Goal: Task Accomplishment & Management: Use online tool/utility

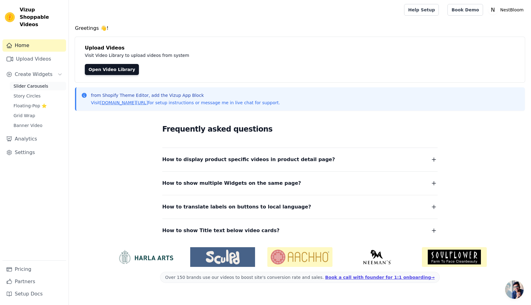
click at [33, 83] on span "Slider Carousels" at bounding box center [31, 86] width 35 height 6
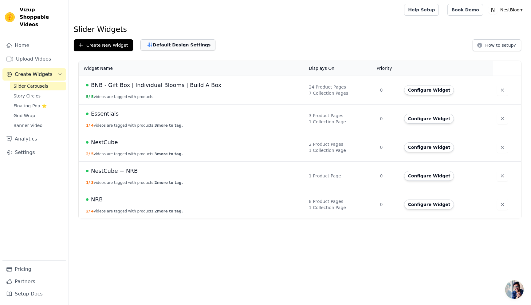
click at [164, 46] on button "Default Design Settings" at bounding box center [177, 44] width 75 height 11
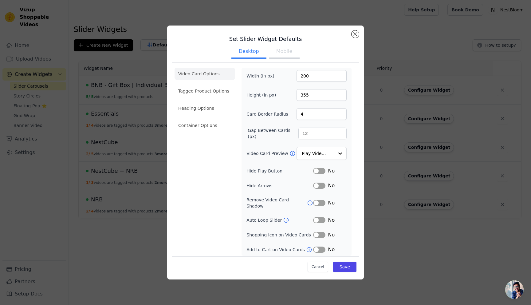
click at [220, 122] on li "Container Options" at bounding box center [204, 125] width 60 height 12
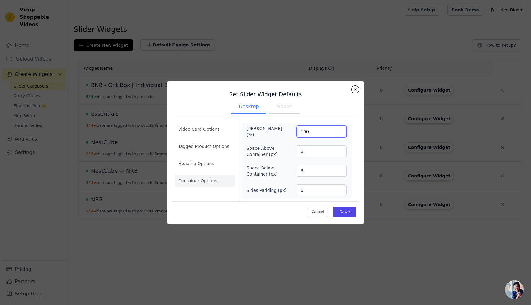
drag, startPoint x: 313, startPoint y: 131, endPoint x: 303, endPoint y: 131, distance: 10.1
click at [303, 131] on input "100" at bounding box center [321, 132] width 50 height 12
type input "130"
click at [349, 209] on button "Save" at bounding box center [344, 211] width 23 height 10
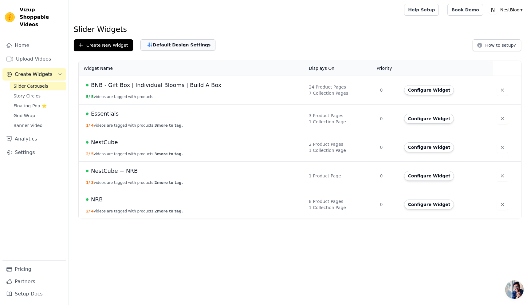
click at [152, 44] on button "Default Design Settings" at bounding box center [177, 44] width 75 height 11
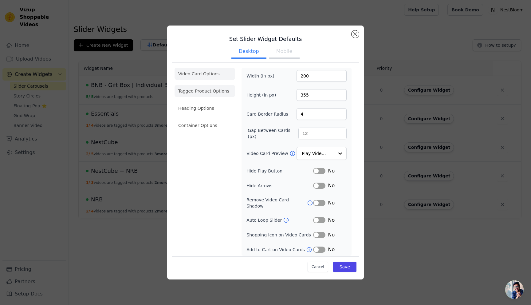
click at [218, 119] on li "Tagged Product Options" at bounding box center [204, 125] width 60 height 12
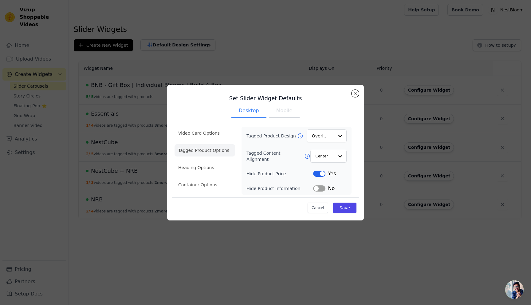
click at [212, 163] on li "Heading Options" at bounding box center [204, 167] width 60 height 12
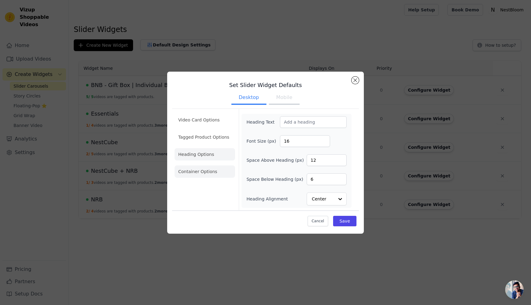
click at [213, 169] on li "Container Options" at bounding box center [204, 171] width 60 height 12
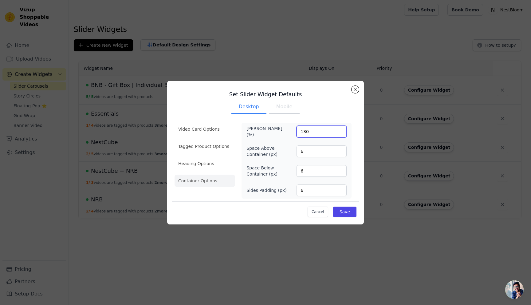
drag, startPoint x: 311, startPoint y: 129, endPoint x: 279, endPoint y: 130, distance: 31.6
click at [279, 130] on div "Max Width (%) 130" at bounding box center [296, 131] width 100 height 12
type input "300"
click at [342, 210] on button "Save" at bounding box center [344, 211] width 23 height 10
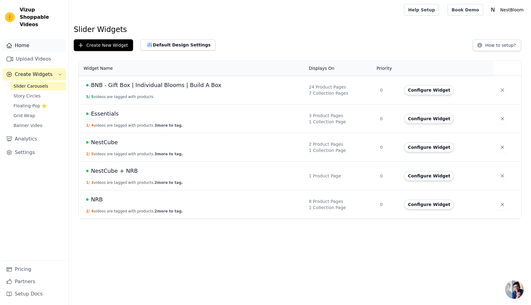
click at [30, 40] on link "Home" at bounding box center [34, 45] width 64 height 12
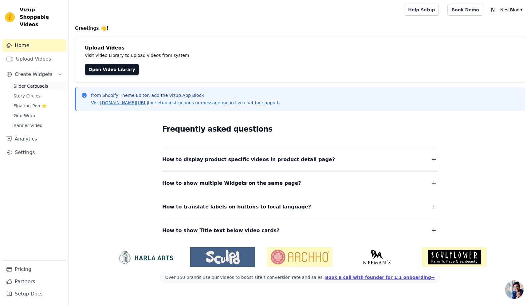
click at [47, 82] on link "Slider Carousels" at bounding box center [38, 86] width 56 height 9
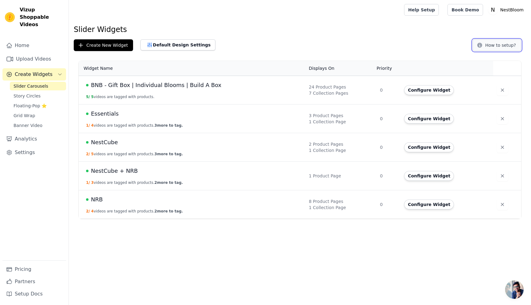
click at [486, 45] on button "How to setup?" at bounding box center [496, 45] width 49 height 12
click at [107, 45] on button "Create New Widget" at bounding box center [103, 45] width 59 height 12
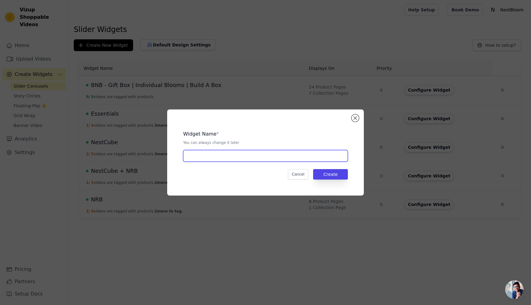
click at [283, 153] on input "text" at bounding box center [265, 156] width 165 height 12
type input "matterdesign"
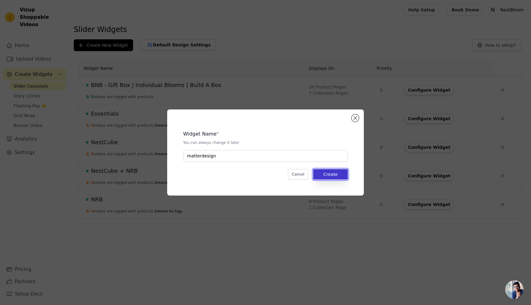
click at [342, 174] on button "Create" at bounding box center [330, 174] width 35 height 10
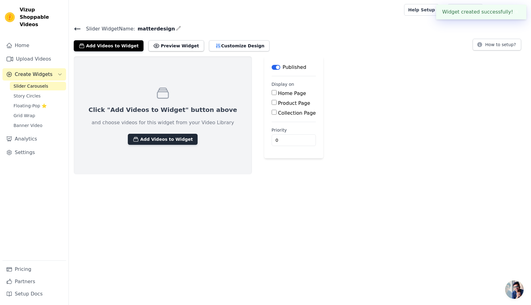
click at [156, 138] on button "Add Videos to Widget" at bounding box center [163, 139] width 70 height 11
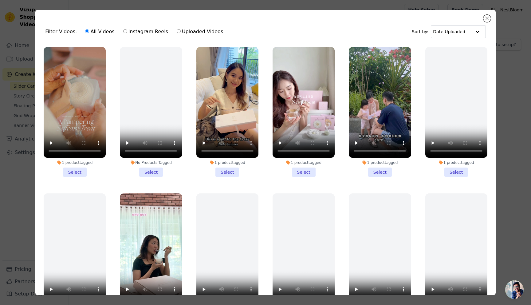
click at [75, 175] on li "1 product tagged Select" at bounding box center [75, 112] width 62 height 130
click at [0, 0] on input "1 product tagged Select" at bounding box center [0, 0] width 0 height 0
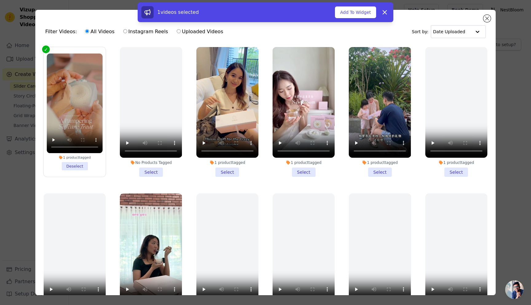
click at [154, 174] on li "No Products Tagged Select" at bounding box center [151, 112] width 62 height 130
click at [0, 0] on input "No Products Tagged Select" at bounding box center [0, 0] width 0 height 0
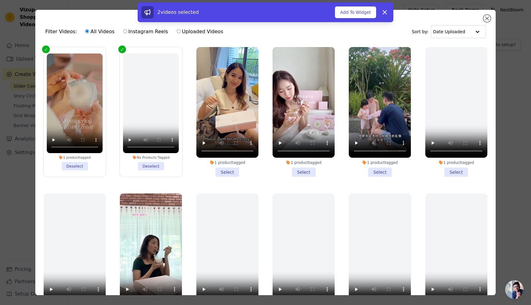
click at [225, 173] on li "1 product tagged Select" at bounding box center [227, 112] width 62 height 130
click at [0, 0] on input "1 product tagged Select" at bounding box center [0, 0] width 0 height 0
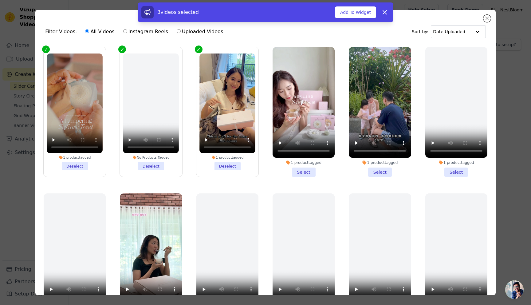
click at [157, 165] on li "No Products Tagged Deselect" at bounding box center [151, 111] width 56 height 116
click at [0, 0] on input "No Products Tagged Deselect" at bounding box center [0, 0] width 0 height 0
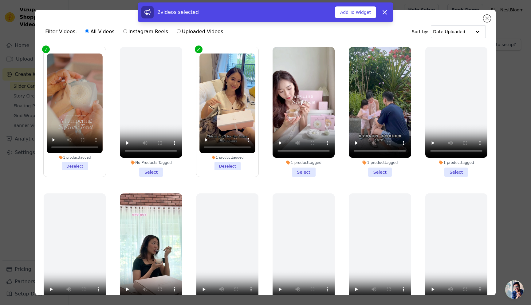
click at [308, 170] on li "1 product tagged Select" at bounding box center [303, 112] width 62 height 130
click at [0, 0] on input "1 product tagged Select" at bounding box center [0, 0] width 0 height 0
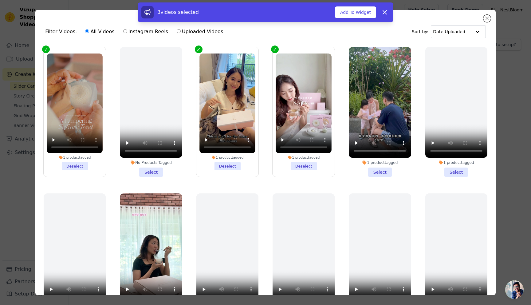
click at [381, 170] on li "1 product tagged Select" at bounding box center [379, 112] width 62 height 130
click at [0, 0] on input "1 product tagged Select" at bounding box center [0, 0] width 0 height 0
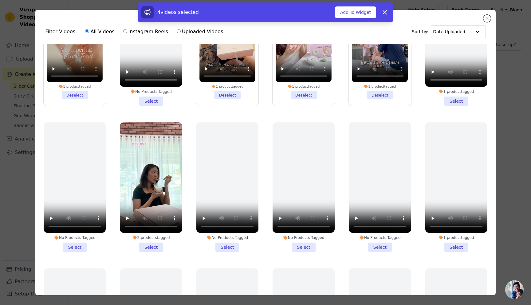
scroll to position [73, 0]
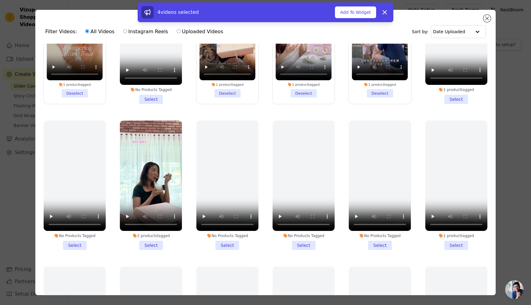
click at [154, 247] on li "2 products tagged Select" at bounding box center [151, 185] width 62 height 130
click at [0, 0] on input "2 products tagged Select" at bounding box center [0, 0] width 0 height 0
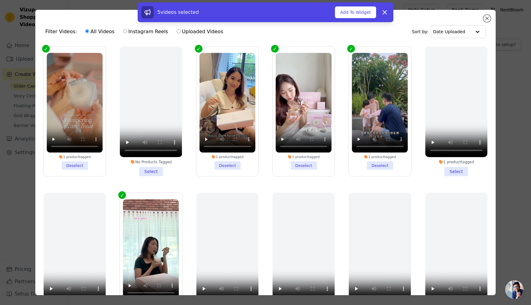
scroll to position [0, 0]
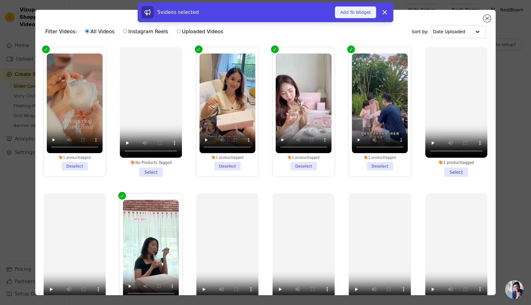
click at [353, 12] on button "Add To Widget" at bounding box center [355, 12] width 41 height 12
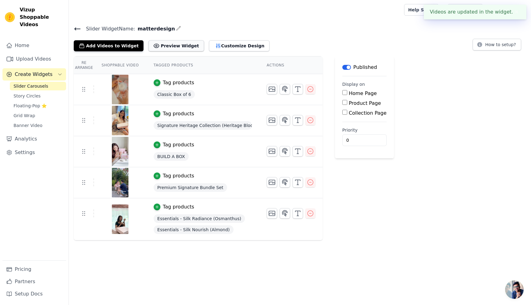
click at [172, 45] on button "Preview Widget" at bounding box center [175, 45] width 55 height 11
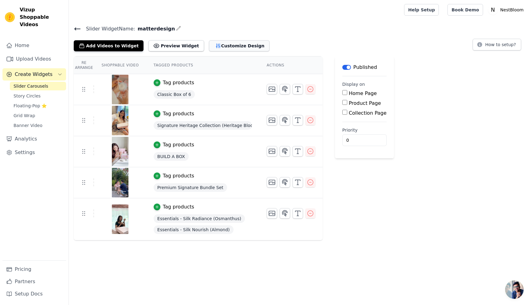
click at [215, 49] on button "Customize Design" at bounding box center [239, 45] width 60 height 11
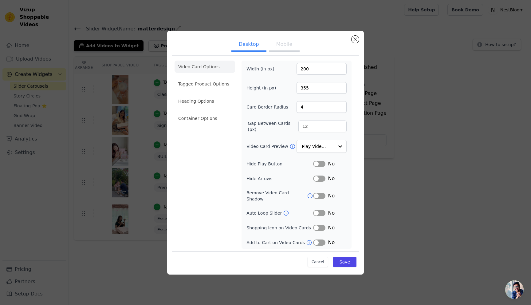
click at [215, 112] on li "Tagged Product Options" at bounding box center [204, 118] width 60 height 12
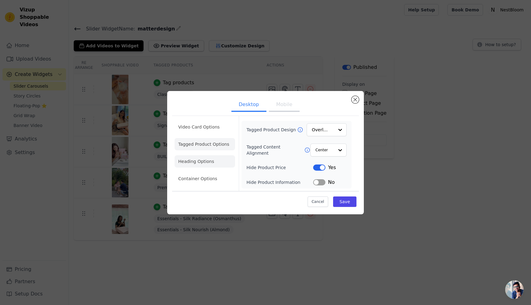
click at [222, 161] on li "Heading Options" at bounding box center [204, 161] width 60 height 12
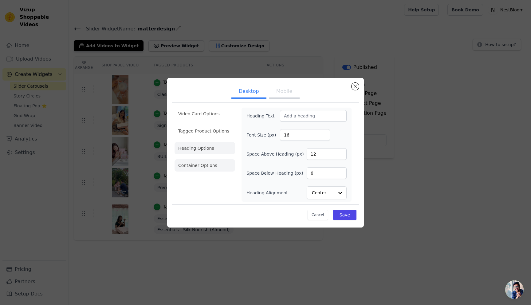
click at [222, 161] on li "Container Options" at bounding box center [204, 165] width 60 height 12
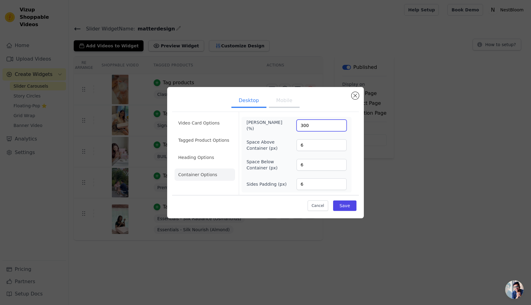
drag, startPoint x: 300, startPoint y: 124, endPoint x: 347, endPoint y: 124, distance: 47.3
click at [347, 124] on div "Max Width (%) 300 Space Above Container (px) 6 Space Below Container (px) 6 Sid…" at bounding box center [296, 155] width 110 height 76
type input "1440"
click at [349, 202] on button "Save" at bounding box center [344, 205] width 23 height 10
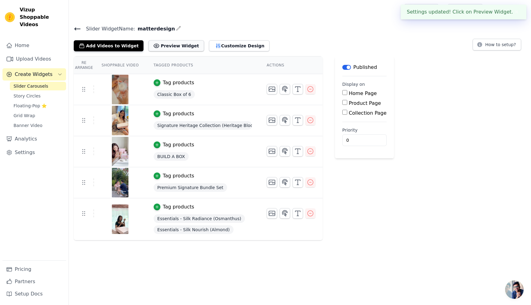
click at [161, 45] on button "Preview Widget" at bounding box center [175, 45] width 55 height 11
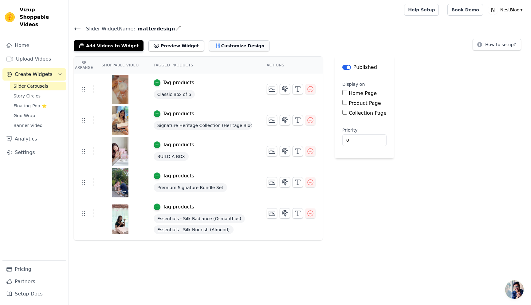
click at [221, 45] on button "Customize Design" at bounding box center [239, 45] width 60 height 11
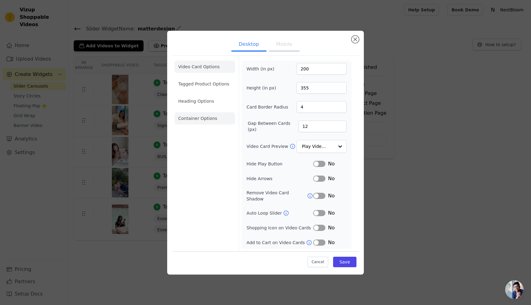
click at [198, 123] on li "Container Options" at bounding box center [204, 118] width 60 height 12
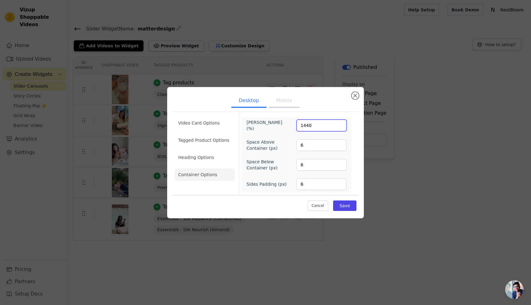
drag, startPoint x: 321, startPoint y: 126, endPoint x: 267, endPoint y: 124, distance: 54.7
click at [267, 124] on div "Max Width (%) 1440" at bounding box center [296, 125] width 100 height 12
type input "1800"
click at [343, 207] on button "Save" at bounding box center [344, 205] width 23 height 10
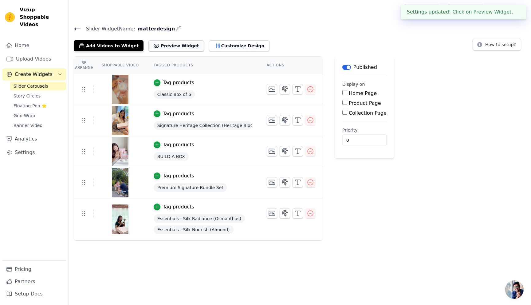
click at [153, 47] on icon at bounding box center [156, 46] width 6 height 6
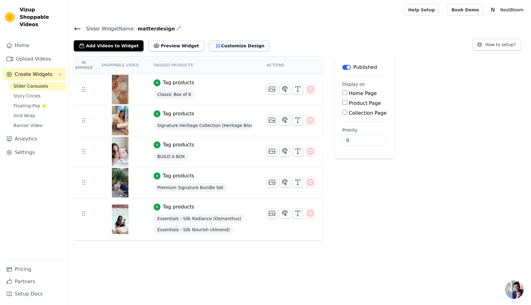
click at [212, 45] on button "Customize Design" at bounding box center [239, 45] width 60 height 11
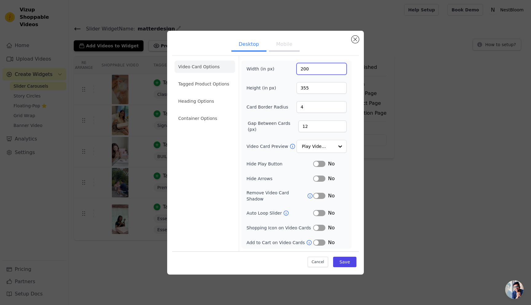
drag, startPoint x: 308, startPoint y: 70, endPoint x: 288, endPoint y: 70, distance: 20.0
click at [288, 70] on div "Width (in px) 200" at bounding box center [296, 69] width 100 height 12
type input "300"
click at [349, 258] on button "Save" at bounding box center [344, 261] width 23 height 10
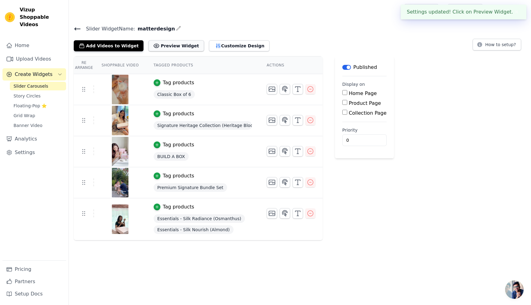
click at [152, 49] on button "Preview Widget" at bounding box center [175, 45] width 55 height 11
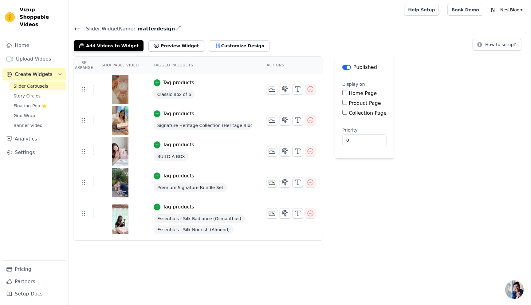
click at [77, 29] on icon at bounding box center [78, 29] width 6 height 2
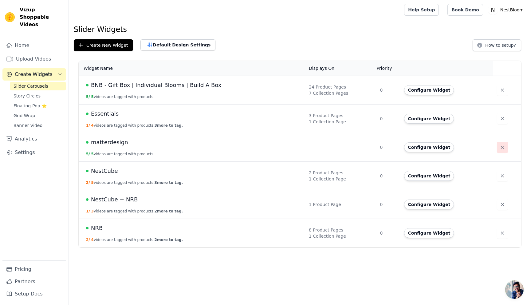
click at [501, 149] on icon "button" at bounding box center [502, 147] width 6 height 6
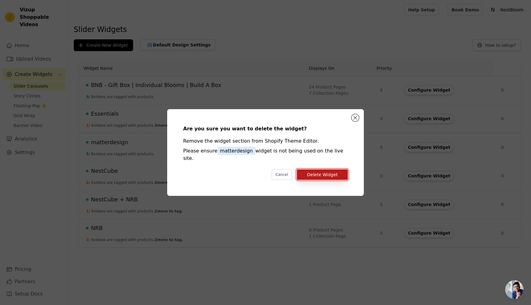
click at [319, 170] on button "Delete Widget" at bounding box center [322, 174] width 51 height 10
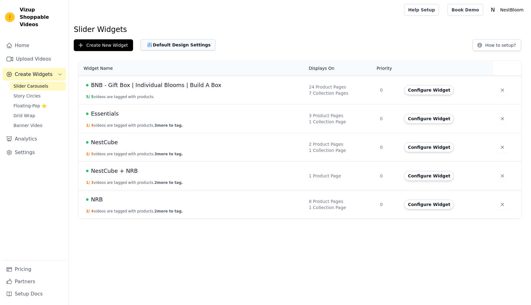
drag, startPoint x: 0, startPoint y: 0, endPoint x: 166, endPoint y: 48, distance: 172.5
click at [166, 48] on button "Default Design Settings" at bounding box center [177, 44] width 75 height 11
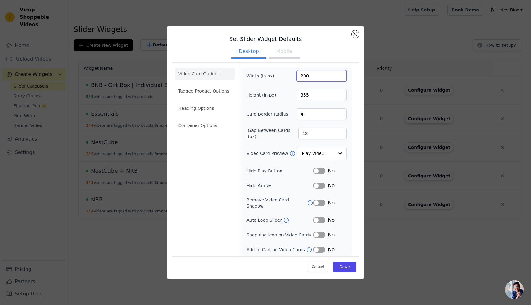
drag, startPoint x: 313, startPoint y: 79, endPoint x: 288, endPoint y: 79, distance: 24.3
click at [288, 79] on div "Width (in px) 200" at bounding box center [296, 76] width 100 height 12
type input "300"
drag, startPoint x: 309, startPoint y: 95, endPoint x: 294, endPoint y: 94, distance: 15.1
click at [294, 94] on div "Height (in px) 355" at bounding box center [296, 95] width 100 height 12
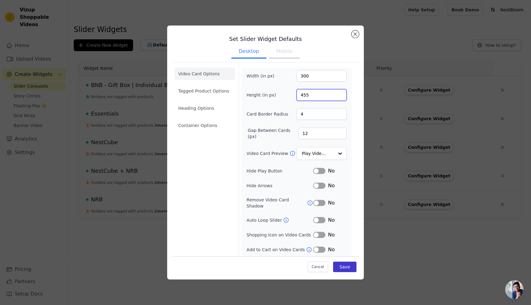
type input "455"
click at [344, 269] on button "Save" at bounding box center [344, 266] width 23 height 10
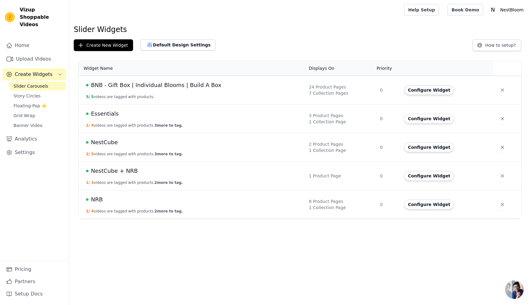
click at [432, 92] on button "Configure Widget" at bounding box center [429, 90] width 50 height 10
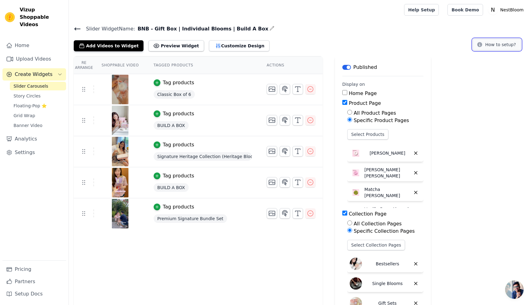
click at [491, 43] on button "How to setup?" at bounding box center [496, 45] width 49 height 12
click at [217, 49] on button "Customize Design" at bounding box center [239, 45] width 60 height 11
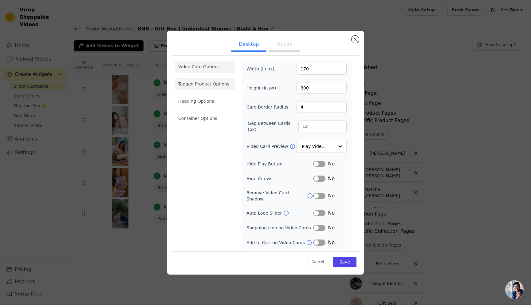
click at [209, 112] on li "Tagged Product Options" at bounding box center [204, 118] width 60 height 12
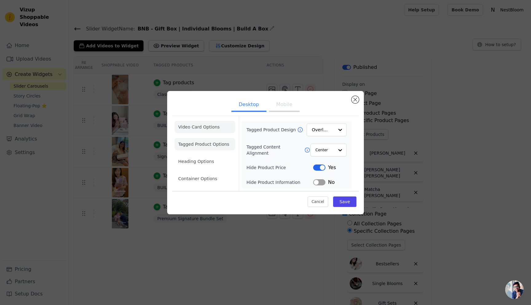
click at [216, 138] on li "Video Card Options" at bounding box center [204, 144] width 60 height 12
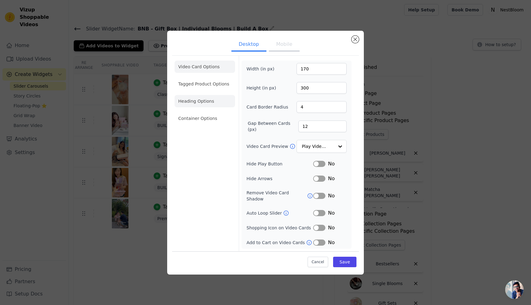
click at [206, 107] on li "Heading Options" at bounding box center [204, 101] width 60 height 12
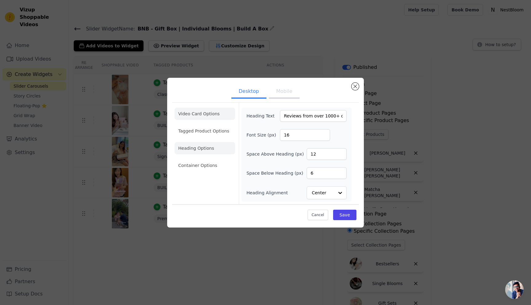
click at [207, 125] on li "Video Card Options" at bounding box center [204, 131] width 60 height 12
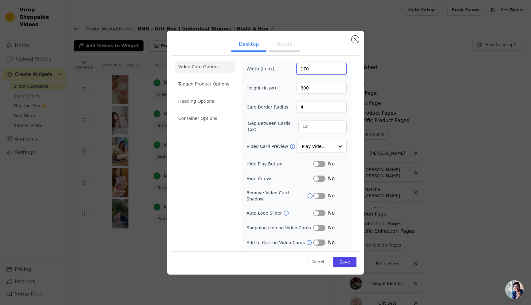
click at [309, 72] on input "170" at bounding box center [321, 69] width 50 height 12
type input "300"
type input "455"
click at [323, 108] on input "4" at bounding box center [321, 107] width 50 height 12
click at [340, 259] on button "Save" at bounding box center [344, 261] width 23 height 10
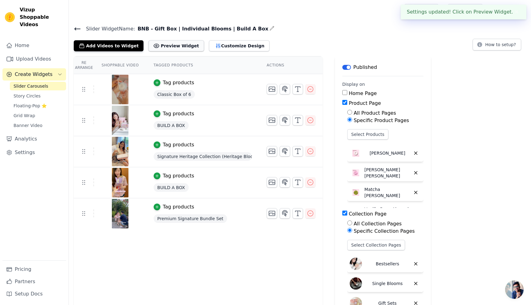
click at [177, 50] on button "Preview Widget" at bounding box center [175, 45] width 55 height 11
